Goal: Navigation & Orientation: Find specific page/section

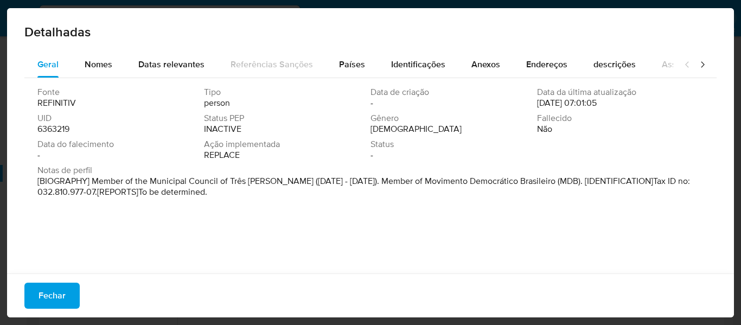
select select "10"
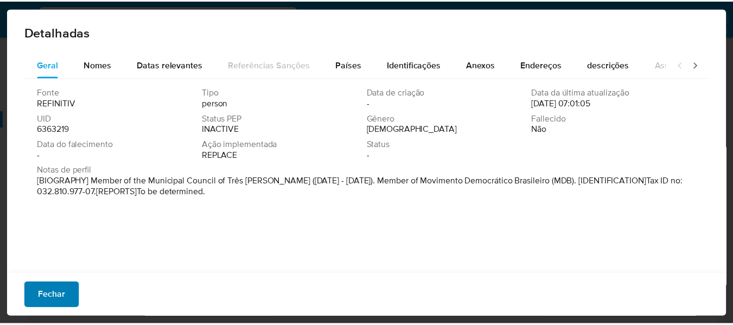
scroll to position [563, 0]
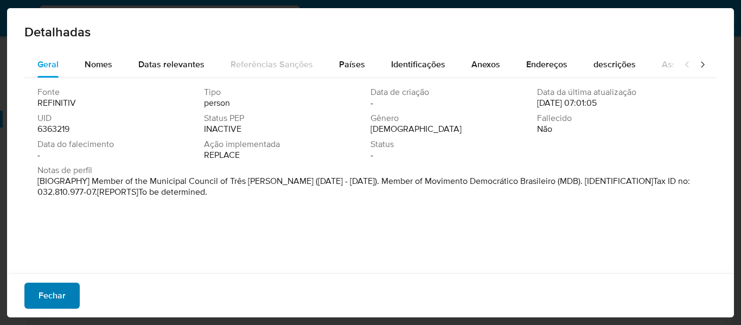
click at [61, 295] on span "Fechar" at bounding box center [52, 296] width 27 height 24
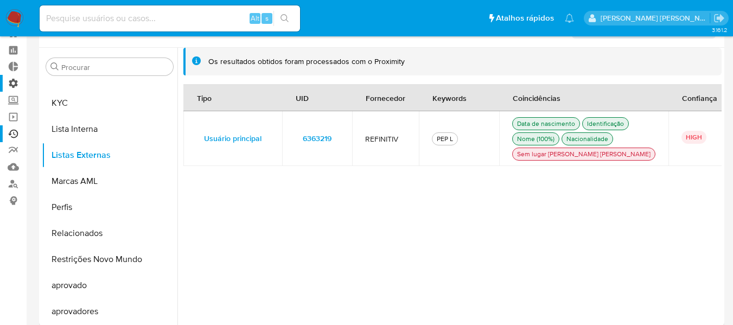
scroll to position [0, 0]
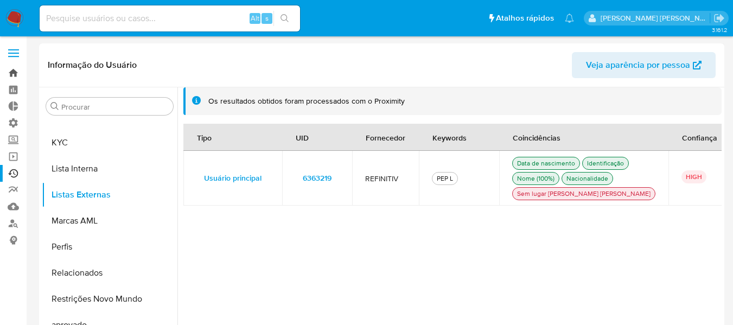
click at [14, 75] on link "Bandeja" at bounding box center [64, 73] width 129 height 17
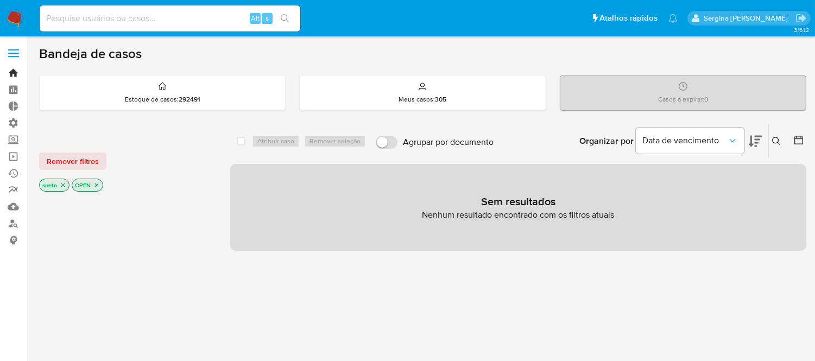
click at [12, 72] on link "Bandeja" at bounding box center [64, 73] width 129 height 17
click at [15, 71] on link "Bandeja" at bounding box center [64, 73] width 129 height 17
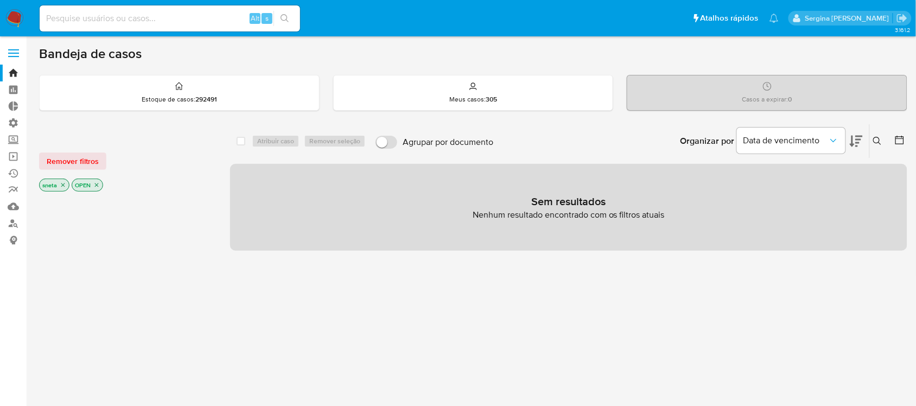
click at [628, 319] on div "select-all-cases-checkbox Atribuir caso Remover seleção Agrupar por documento O…" at bounding box center [568, 369] width 677 height 491
